Goal: Entertainment & Leisure: Consume media (video, audio)

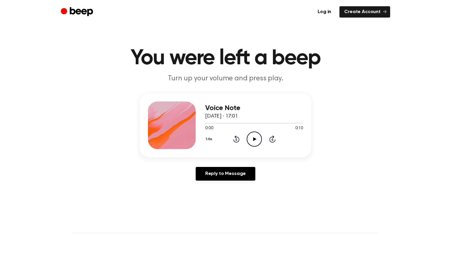
click at [253, 136] on icon "Play Audio" at bounding box center [253, 139] width 15 height 15
click at [252, 139] on icon "Play Audio" at bounding box center [253, 139] width 15 height 15
click at [253, 139] on icon at bounding box center [254, 139] width 3 height 4
click at [257, 141] on icon "Play Audio" at bounding box center [253, 139] width 15 height 15
click at [256, 140] on icon "Pause Audio" at bounding box center [253, 139] width 15 height 15
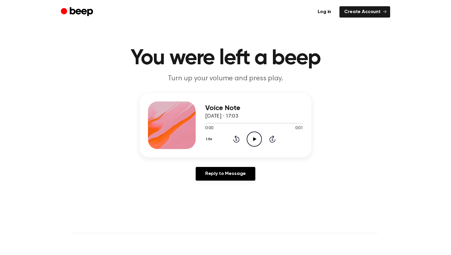
click at [249, 141] on icon "Play Audio" at bounding box center [253, 139] width 15 height 15
click at [250, 140] on icon "Play Audio" at bounding box center [253, 139] width 15 height 15
click at [254, 141] on icon "Pause Audio" at bounding box center [253, 139] width 15 height 15
click at [258, 139] on icon "Play Audio" at bounding box center [253, 139] width 15 height 15
click at [252, 137] on icon "Play Audio" at bounding box center [253, 139] width 15 height 15
